Goal: Transaction & Acquisition: Purchase product/service

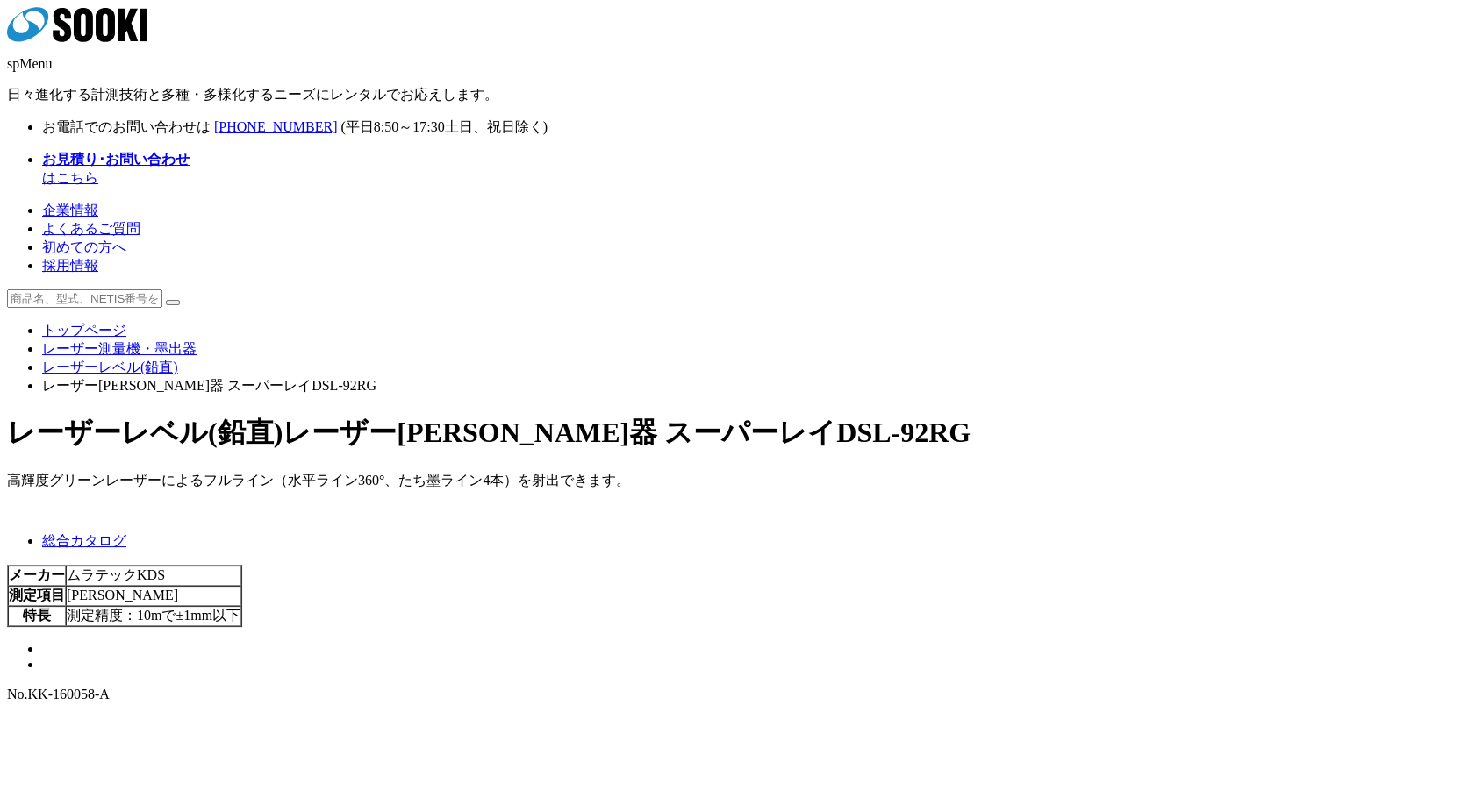
click at [42, 653] on img at bounding box center [42, 653] width 0 height 0
